Goal: Check status: Check status

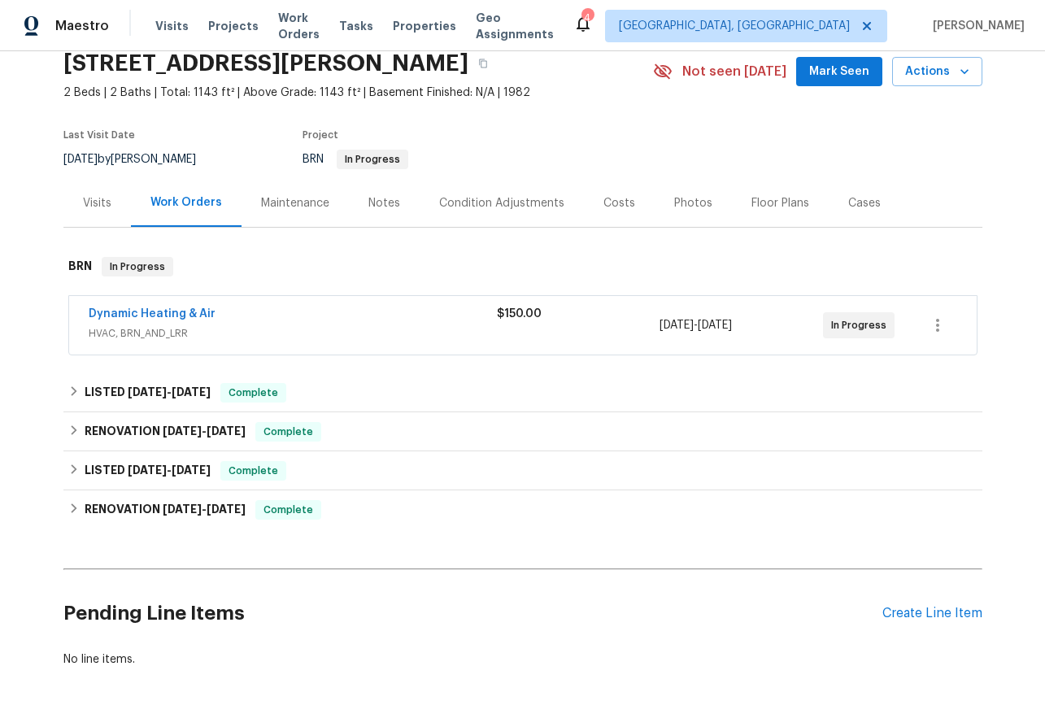
scroll to position [109, 0]
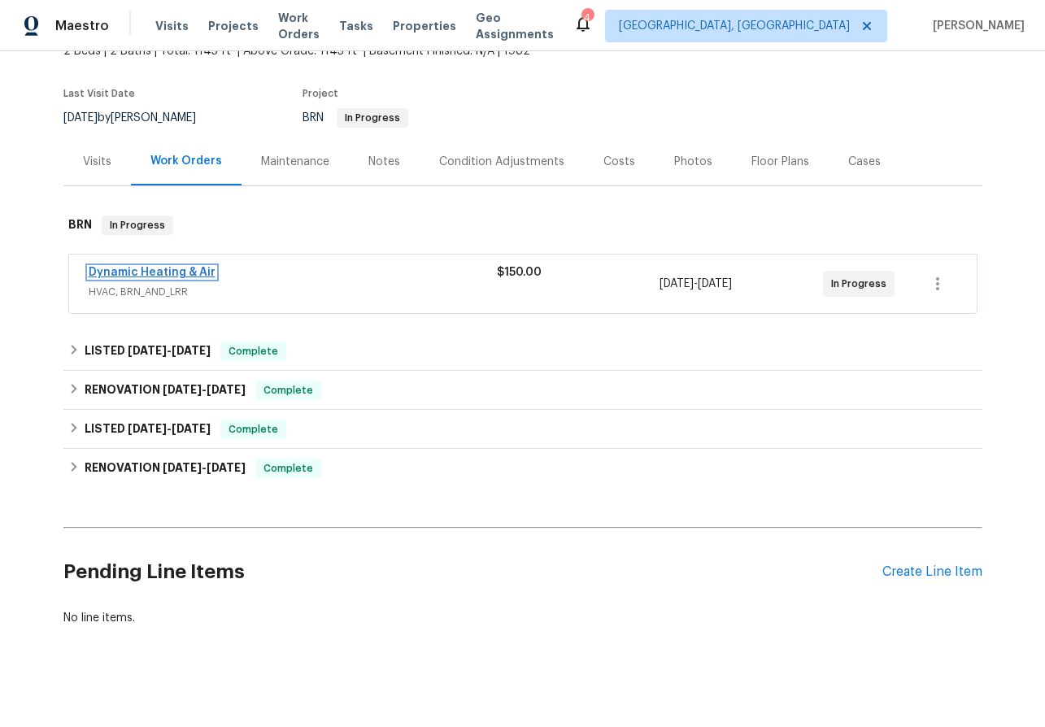
click at [111, 269] on link "Dynamic Heating & Air" at bounding box center [152, 272] width 127 height 11
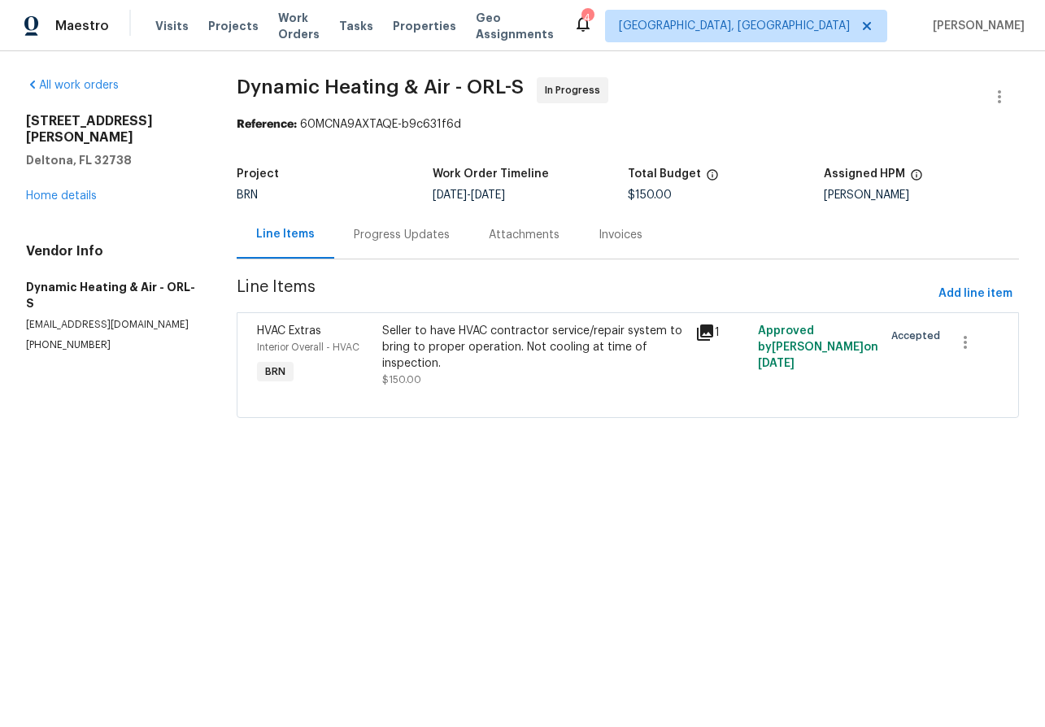
click at [386, 233] on div "Progress Updates" at bounding box center [402, 235] width 96 height 16
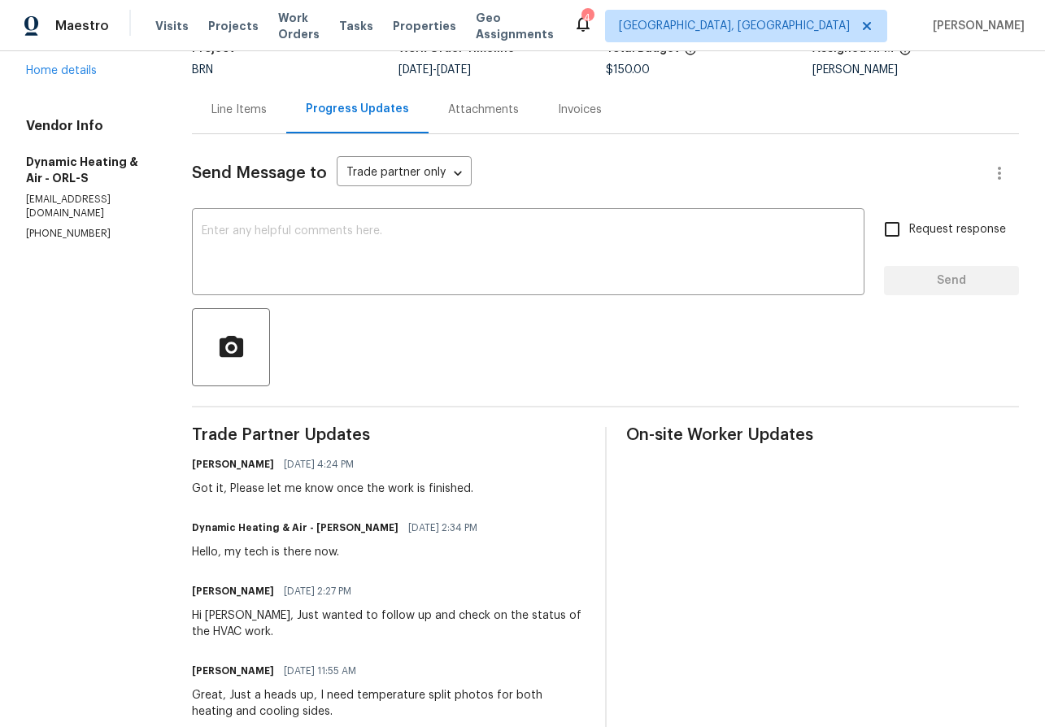
scroll to position [128, 0]
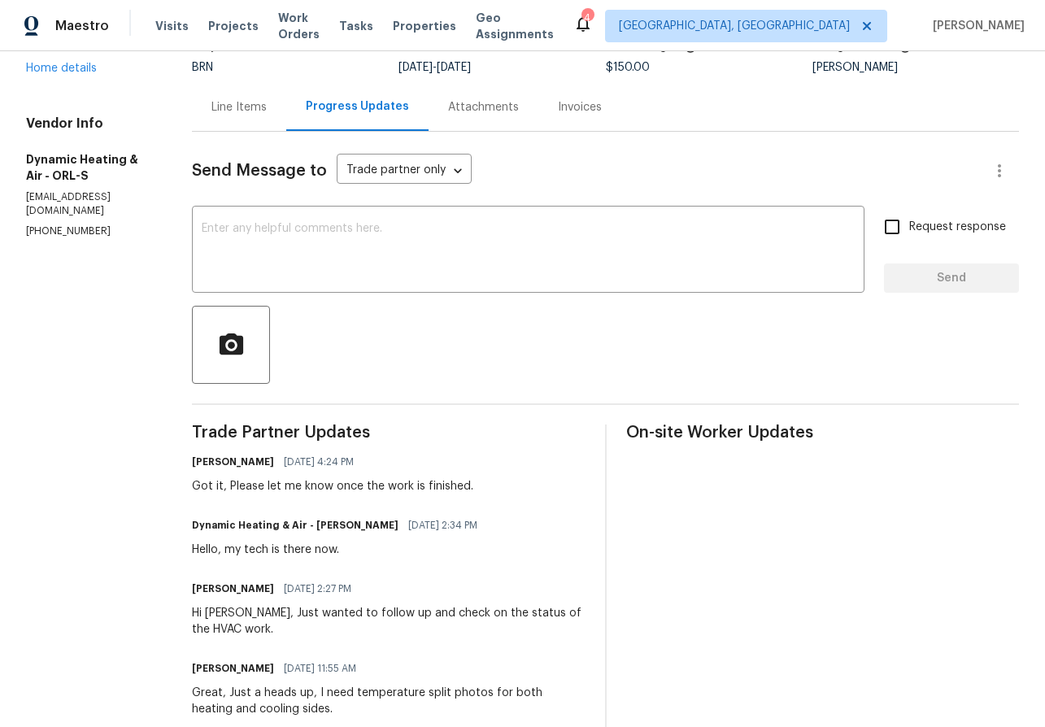
click at [588, 102] on div "Invoices" at bounding box center [580, 107] width 44 height 16
